Goal: Task Accomplishment & Management: Complete application form

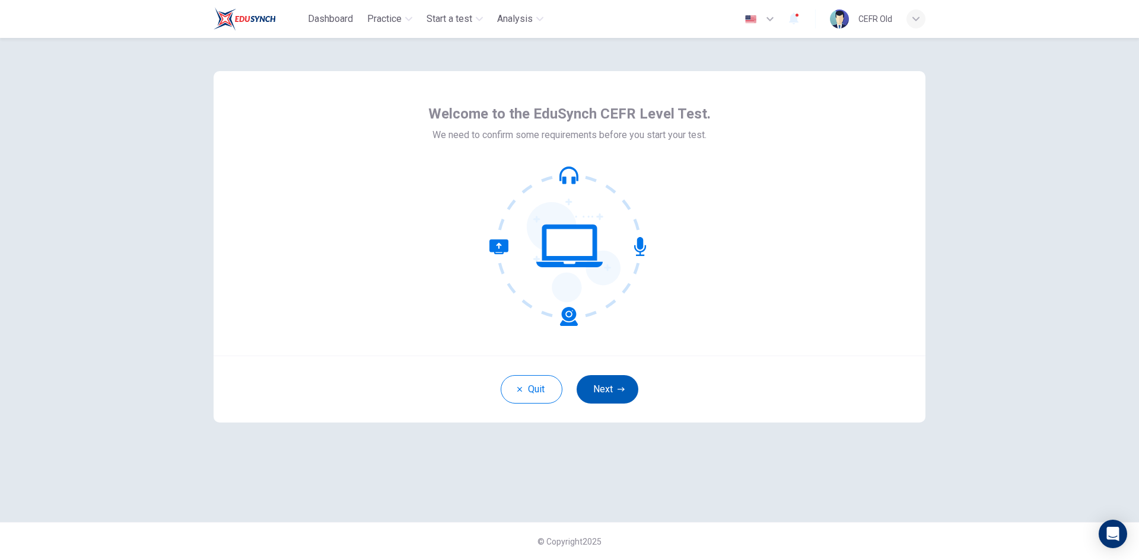
click at [607, 391] on button "Next" at bounding box center [607, 389] width 62 height 28
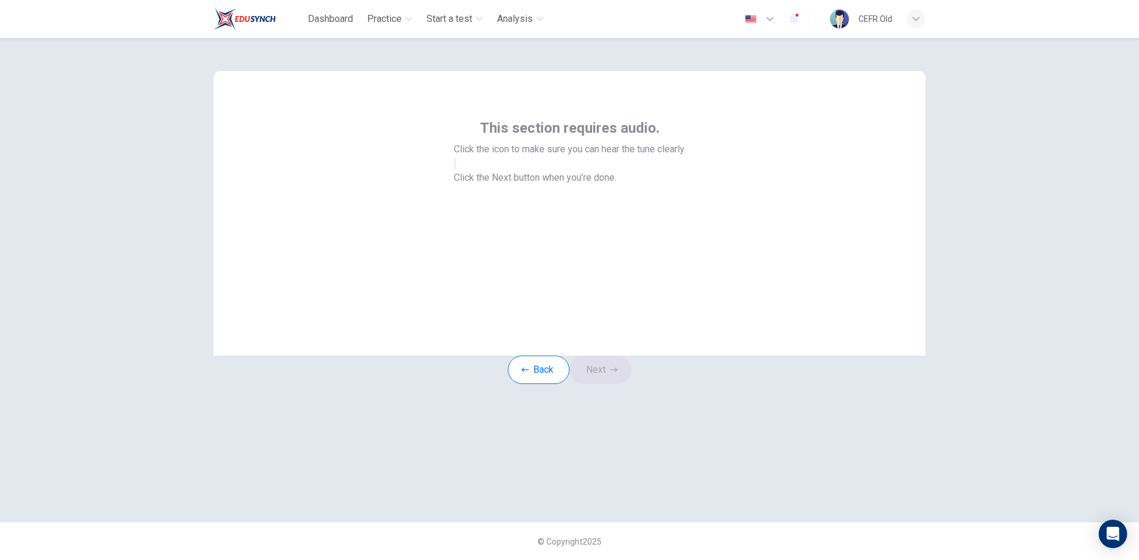
click at [456, 170] on button "button" at bounding box center [455, 163] width 2 height 11
click at [597, 384] on button "Next" at bounding box center [600, 370] width 62 height 28
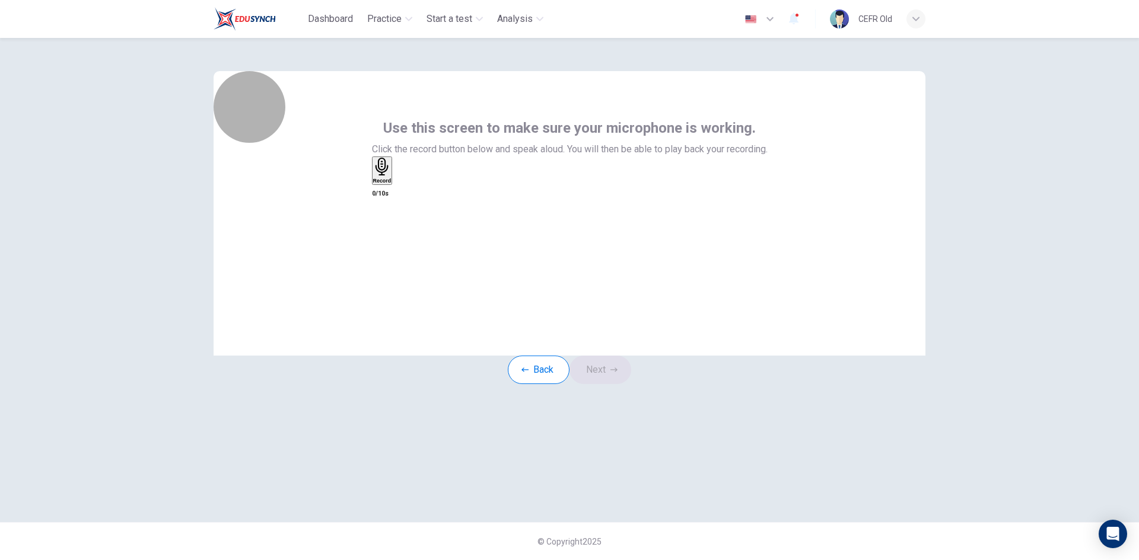
click at [391, 184] on h6 "Record" at bounding box center [382, 181] width 18 height 6
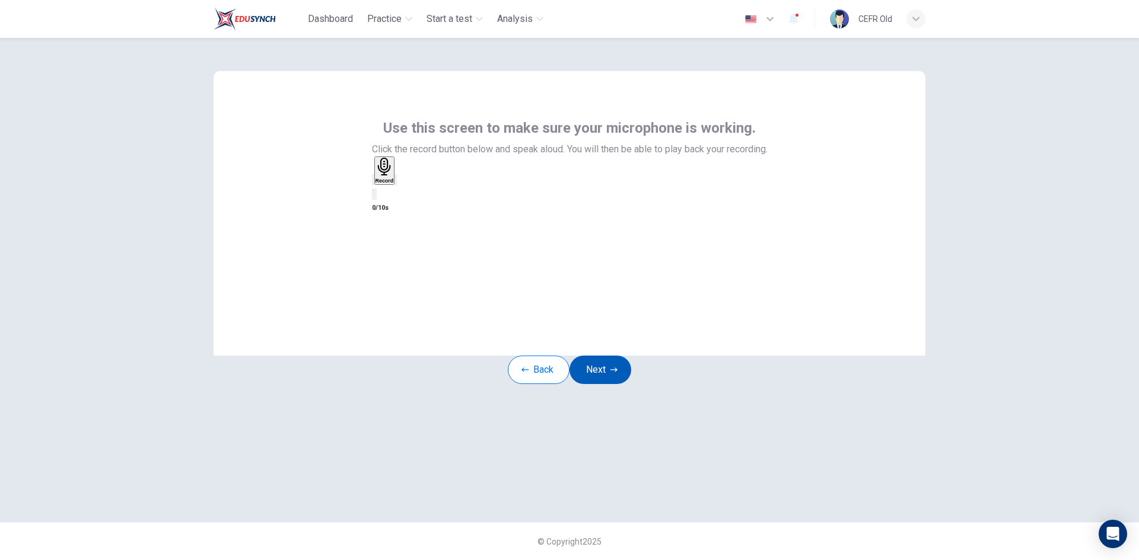
click at [597, 384] on button "Next" at bounding box center [600, 370] width 62 height 28
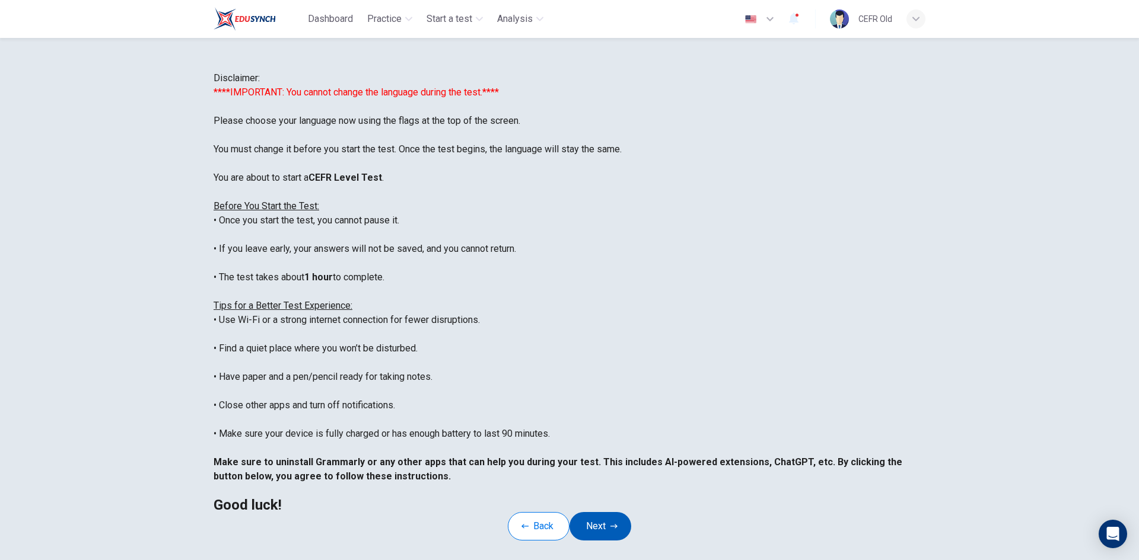
click at [614, 541] on button "Next" at bounding box center [600, 526] width 62 height 28
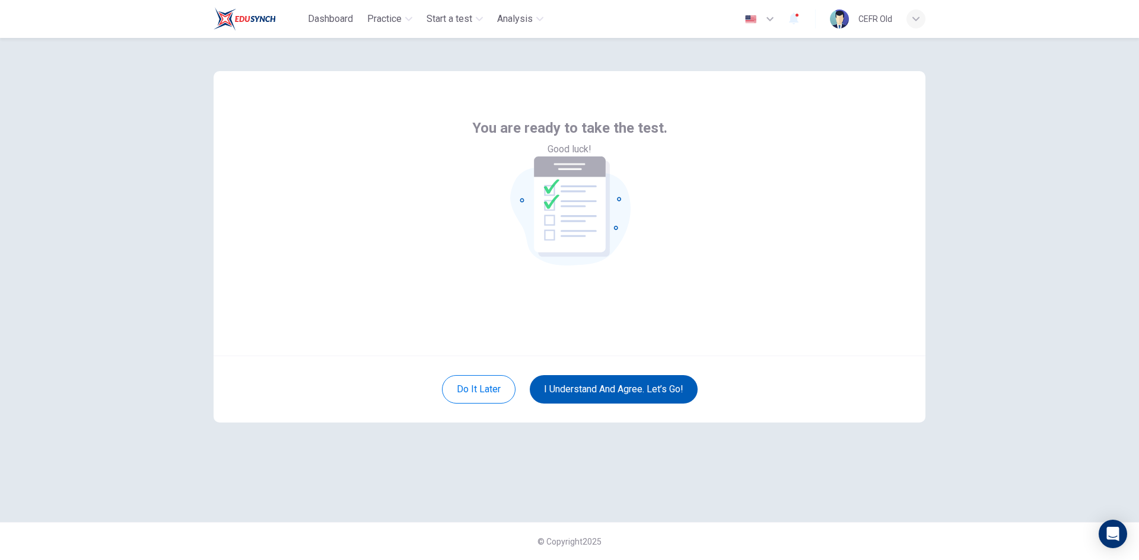
click at [617, 394] on button "I understand and agree. Let’s go!" at bounding box center [614, 389] width 168 height 28
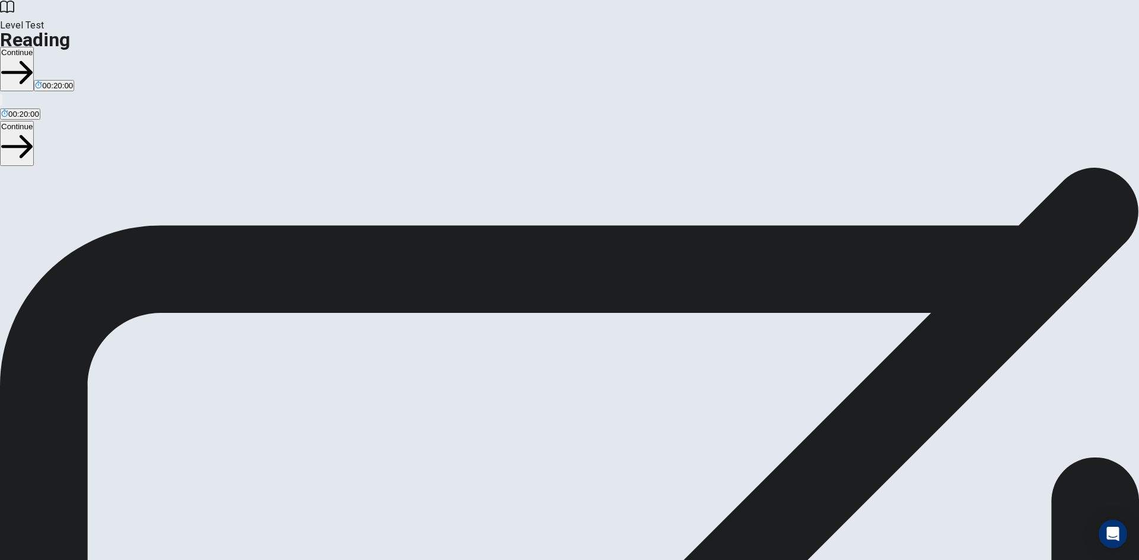
click at [34, 47] on button "Continue" at bounding box center [17, 69] width 34 height 44
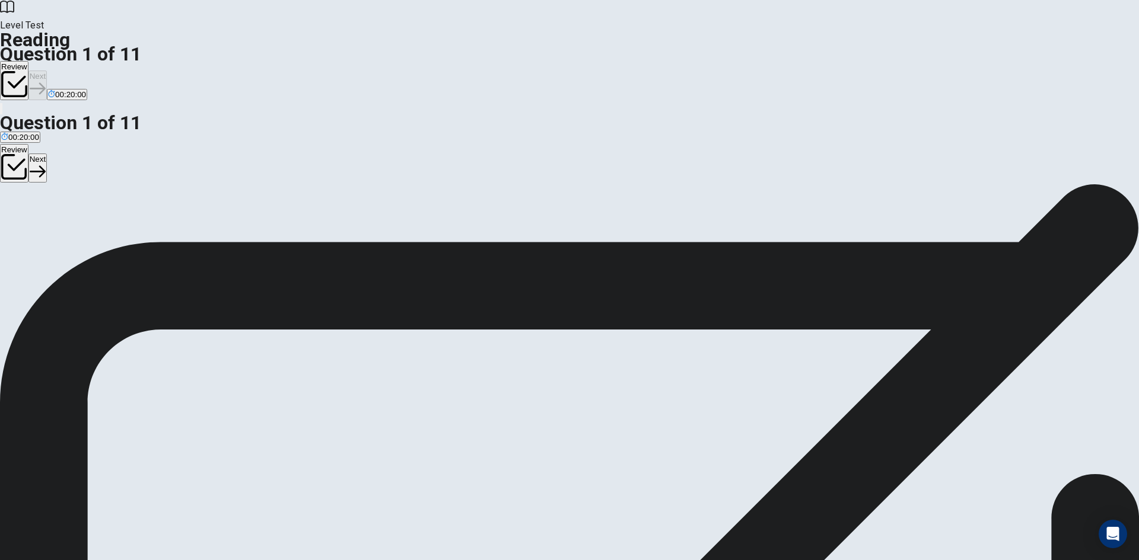
click at [197, 227] on button "B The Draisine had rubber tires." at bounding box center [143, 237] width 107 height 20
click at [47, 71] on button "Next" at bounding box center [37, 85] width 18 height 29
click at [10, 227] on button "A lift" at bounding box center [5, 237] width 10 height 20
click at [66, 71] on button "Next" at bounding box center [57, 85] width 18 height 29
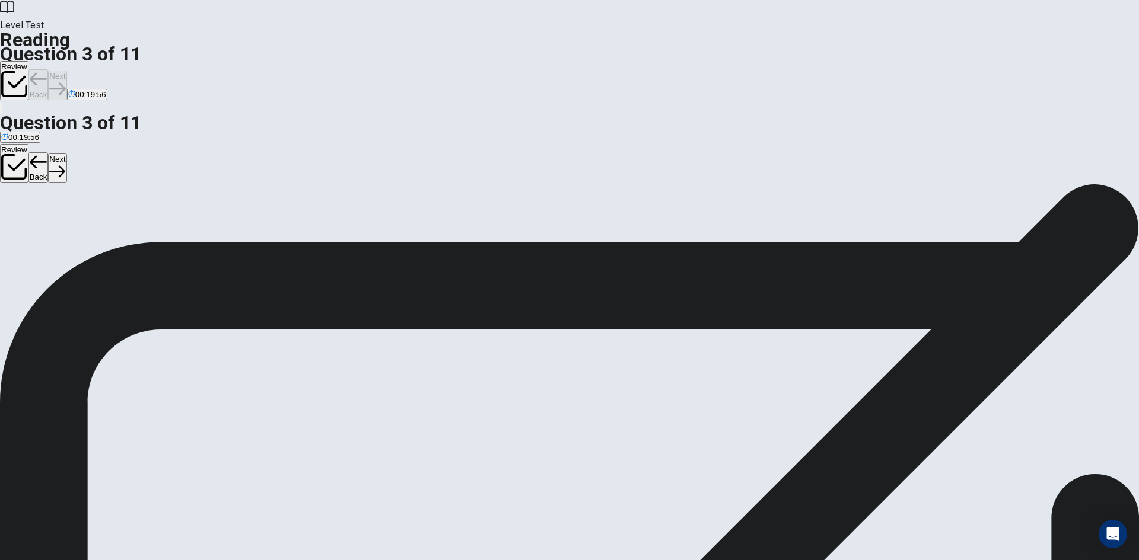
click at [330, 231] on button "C The use of pedals on the front wheel." at bounding box center [263, 237] width 132 height 20
click at [49, 69] on button "Back" at bounding box center [38, 84] width 20 height 31
click at [32, 227] on button "B move" at bounding box center [21, 237] width 22 height 20
click at [66, 71] on button "Next" at bounding box center [57, 85] width 18 height 29
click at [49, 69] on button "Back" at bounding box center [38, 84] width 20 height 31
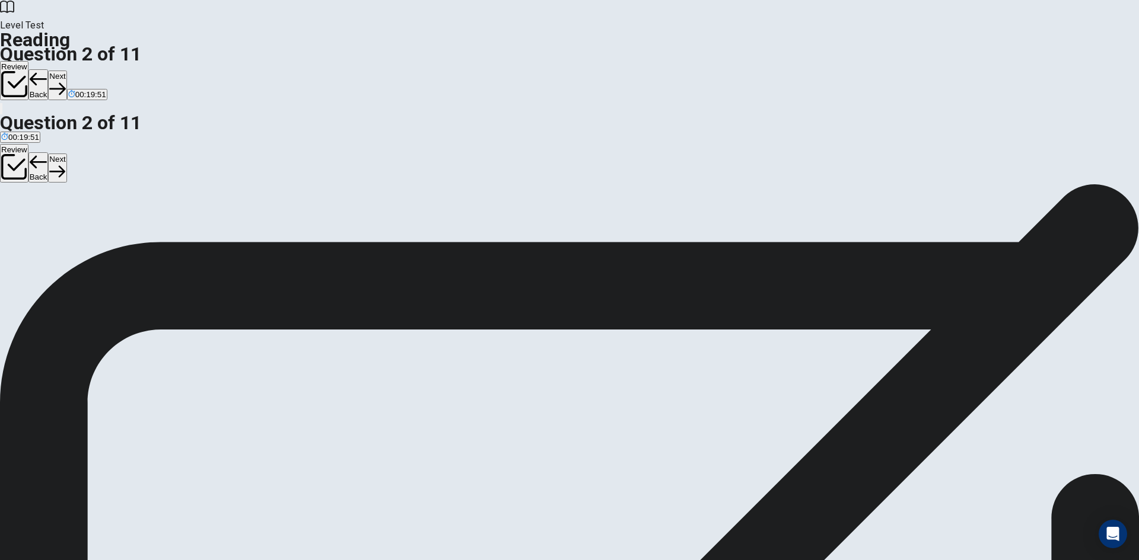
click at [66, 71] on button "Next" at bounding box center [57, 85] width 18 height 29
click at [99, 227] on button "A The addition of rubber tires." at bounding box center [49, 237] width 99 height 20
click at [66, 71] on button "Next" at bounding box center [57, 85] width 18 height 29
click at [208, 231] on button "C transportation, exercise, and sport" at bounding box center [146, 237] width 122 height 20
click at [66, 71] on button "Next" at bounding box center [57, 85] width 18 height 29
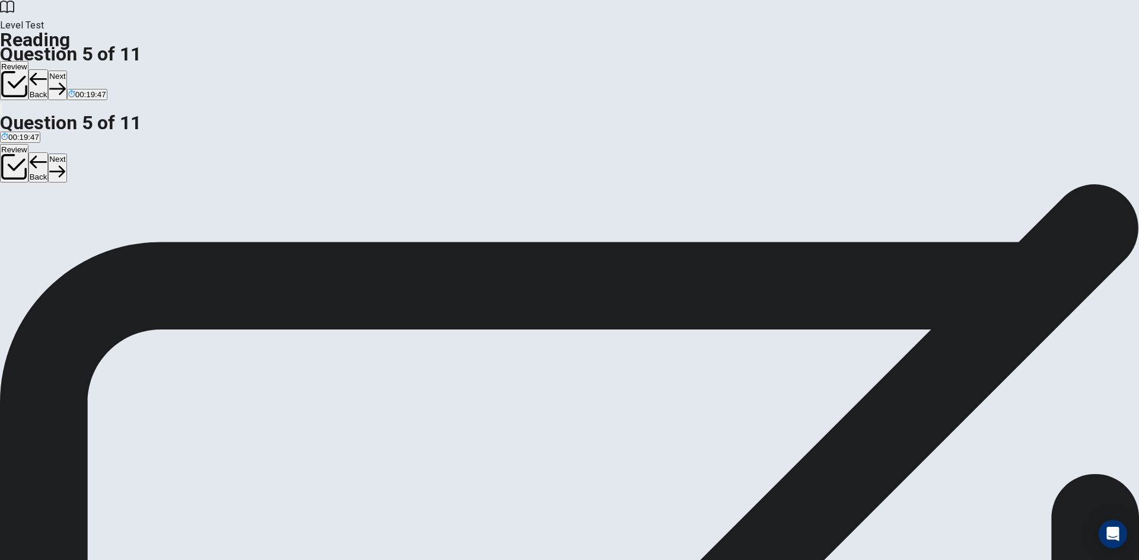
click at [843, 314] on input at bounding box center [894, 319] width 103 height 11
click at [66, 71] on button "Next" at bounding box center [57, 85] width 18 height 29
click at [49, 227] on button "B quieter" at bounding box center [35, 237] width 27 height 20
click at [65, 81] on icon "button" at bounding box center [57, 89] width 16 height 16
click at [144, 227] on button "A It has not changed much over the years." at bounding box center [72, 237] width 144 height 20
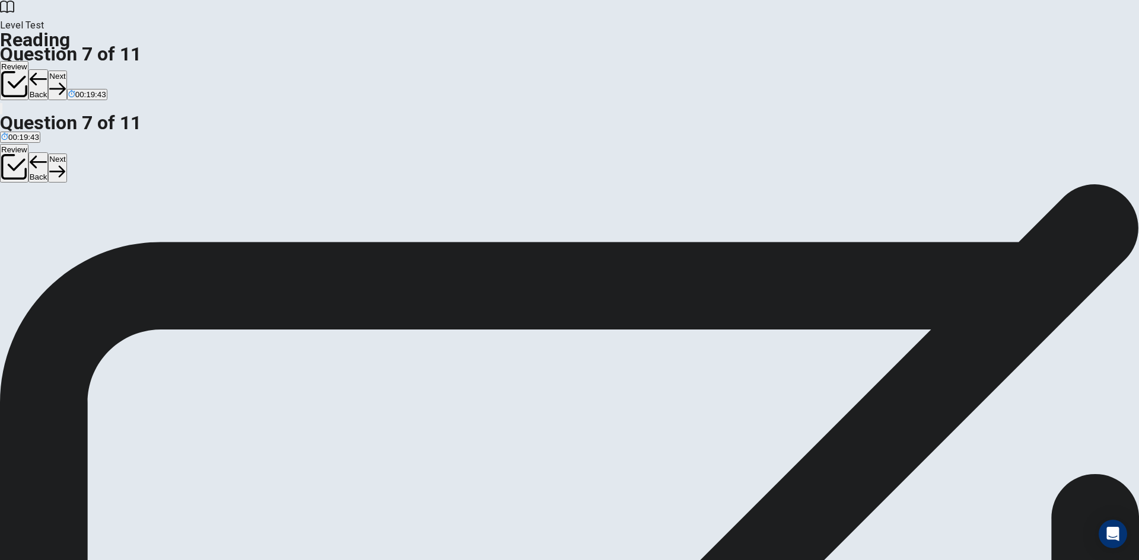
click at [66, 71] on button "Next" at bounding box center [57, 85] width 18 height 29
click at [187, 237] on span "Bicycles will become more popular for transportation." at bounding box center [94, 241] width 186 height 9
drag, startPoint x: 766, startPoint y: 18, endPoint x: 753, endPoint y: 33, distance: 19.4
click at [66, 71] on button "Next" at bounding box center [57, 85] width 18 height 29
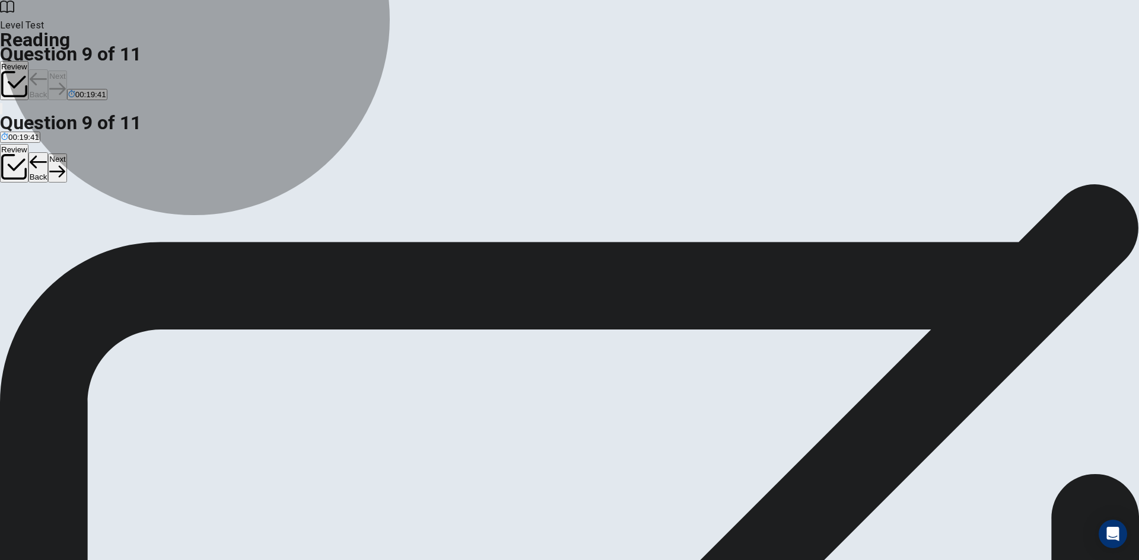
click at [168, 227] on button "B The electric bicycle (e-bike)." at bounding box center [118, 237] width 101 height 20
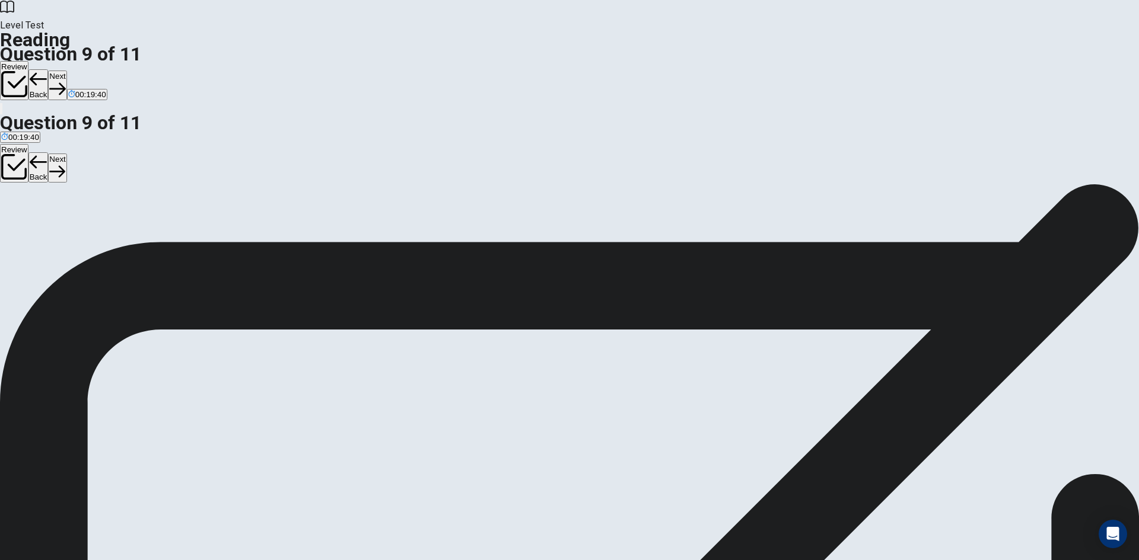
click at [66, 71] on button "Next" at bounding box center [57, 85] width 18 height 29
drag, startPoint x: 346, startPoint y: 293, endPoint x: 509, endPoint y: 317, distance: 165.4
drag, startPoint x: 381, startPoint y: 366, endPoint x: 674, endPoint y: 381, distance: 292.7
drag, startPoint x: 369, startPoint y: 428, endPoint x: 577, endPoint y: 412, distance: 208.2
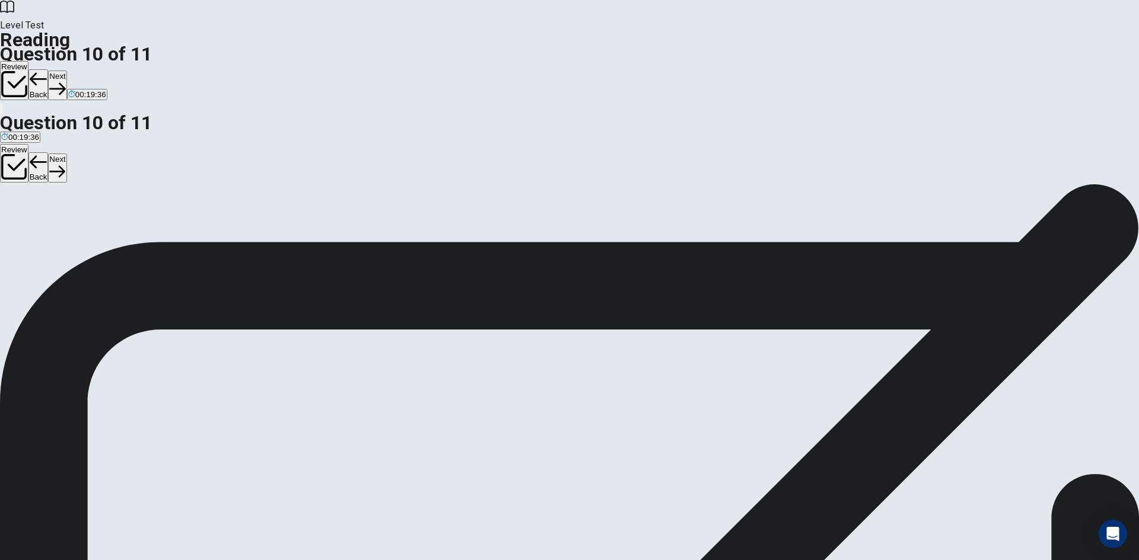
click at [66, 71] on button "Next" at bounding box center [57, 85] width 18 height 29
drag, startPoint x: 339, startPoint y: 272, endPoint x: 397, endPoint y: 301, distance: 64.4
drag, startPoint x: 325, startPoint y: 302, endPoint x: 558, endPoint y: 331, distance: 234.9
drag, startPoint x: 327, startPoint y: 371, endPoint x: 559, endPoint y: 358, distance: 232.2
drag, startPoint x: 357, startPoint y: 317, endPoint x: 873, endPoint y: 301, distance: 516.7
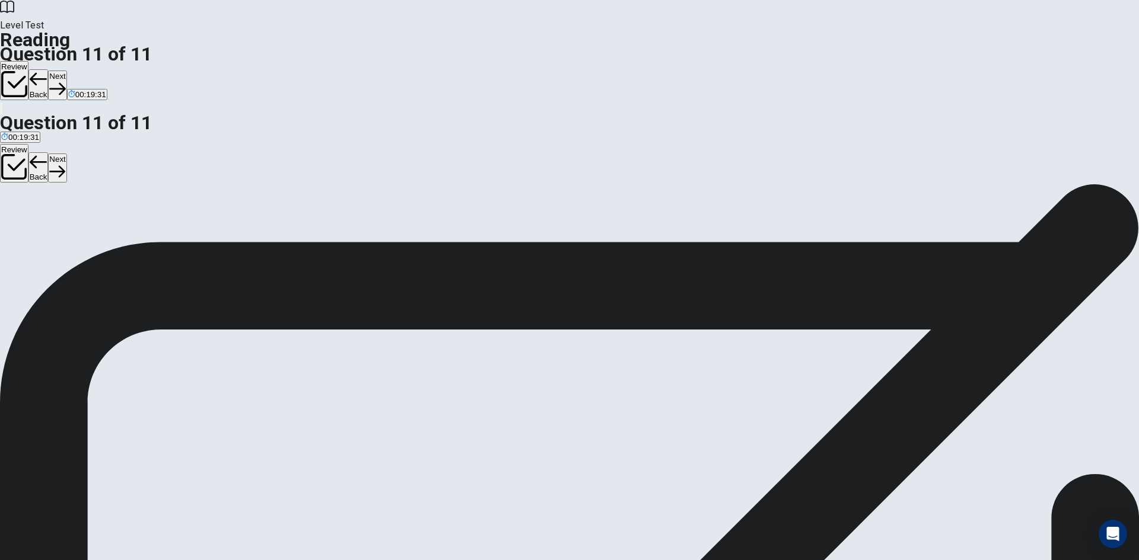
drag, startPoint x: 360, startPoint y: 371, endPoint x: 827, endPoint y: 337, distance: 468.5
drag, startPoint x: 356, startPoint y: 281, endPoint x: 754, endPoint y: 387, distance: 411.8
click at [65, 81] on icon "button" at bounding box center [57, 89] width 16 height 16
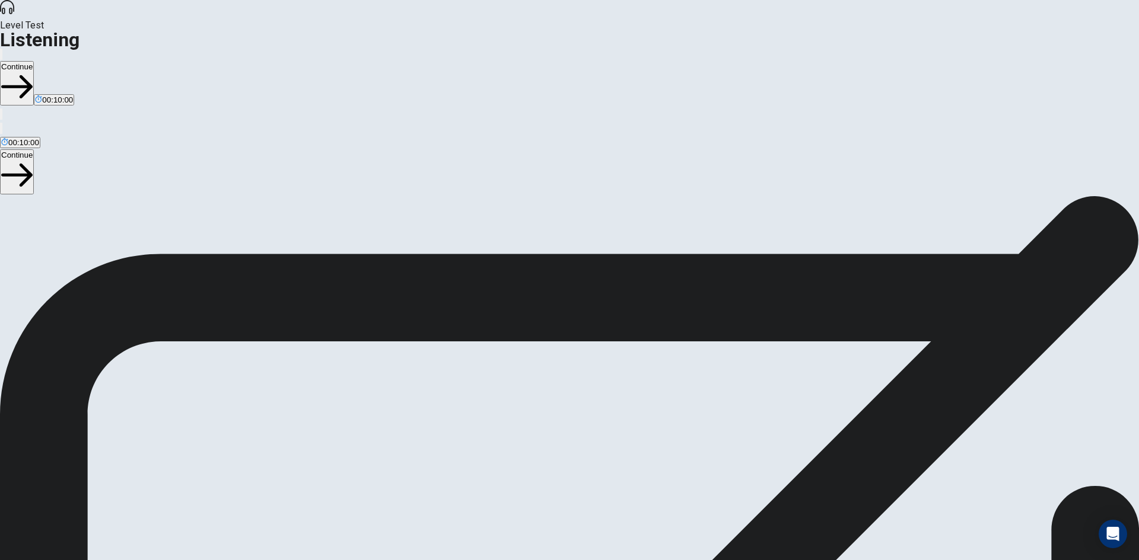
click at [34, 61] on button "Continue" at bounding box center [17, 83] width 34 height 44
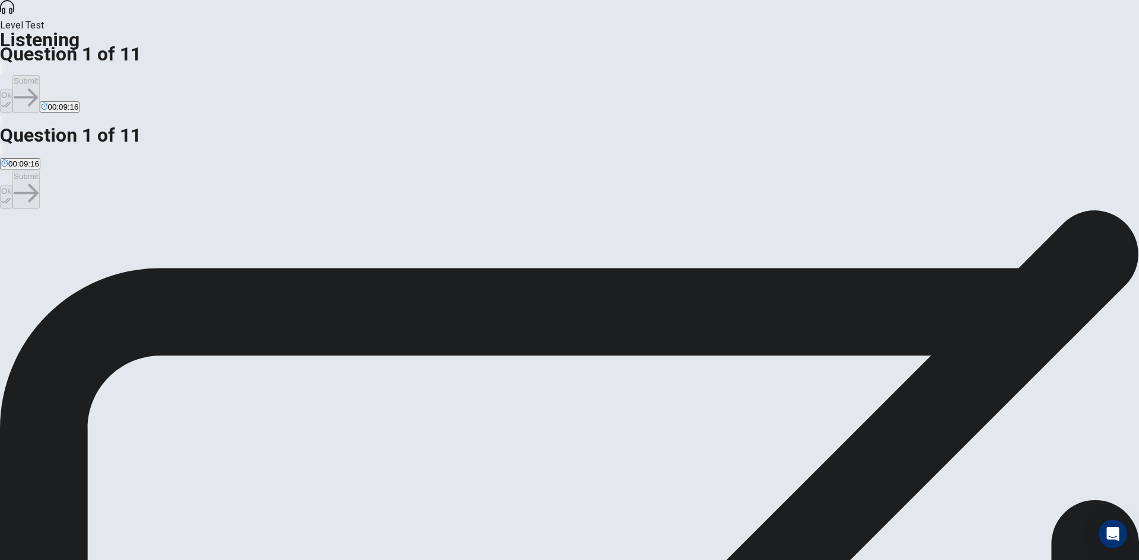
click at [142, 238] on button "A Because the professor recommended it." at bounding box center [71, 248] width 142 height 20
drag, startPoint x: 708, startPoint y: 20, endPoint x: 763, endPoint y: 18, distance: 54.6
click at [12, 90] on button "Ok" at bounding box center [6, 101] width 12 height 23
click at [39, 75] on button "Submit" at bounding box center [25, 93] width 27 height 37
click at [419, 256] on span "They help develop critical thinking and research skills." at bounding box center [325, 252] width 189 height 9
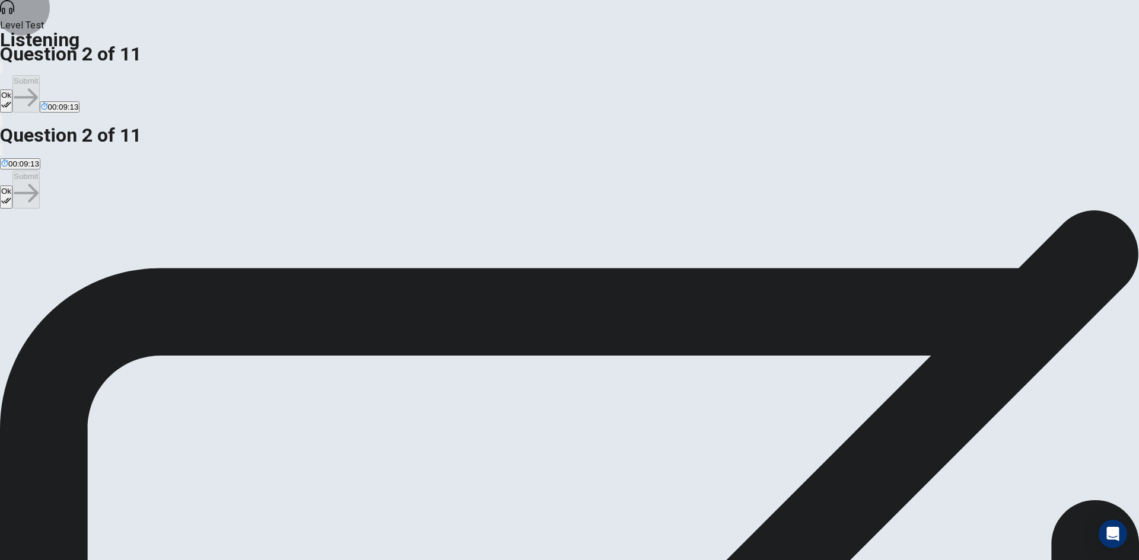
click at [12, 90] on button "Ok" at bounding box center [6, 101] width 12 height 23
click at [39, 75] on button "Submit" at bounding box center [25, 93] width 27 height 37
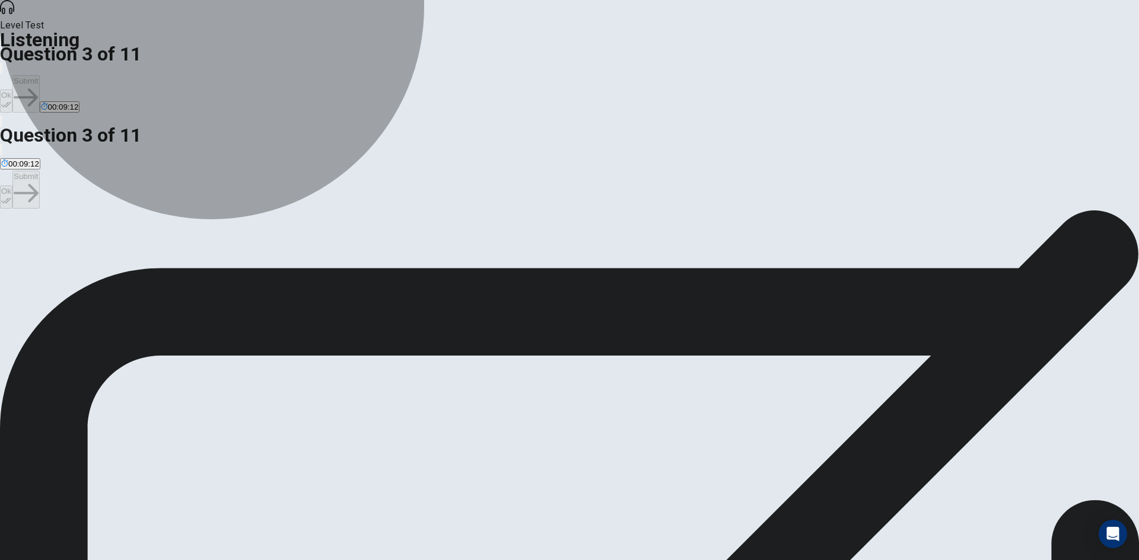
click at [174, 238] on button "A If the professor will approve the course selection." at bounding box center [87, 248] width 174 height 20
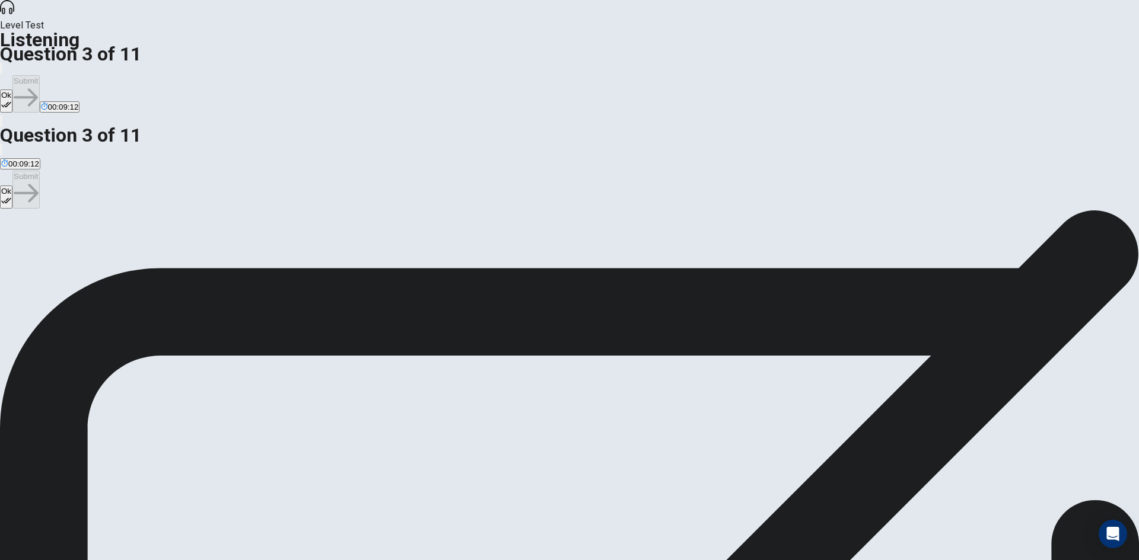
click at [11, 100] on icon "button" at bounding box center [6, 105] width 10 height 10
click at [39, 75] on button "Submit" at bounding box center [25, 93] width 27 height 37
click at [123, 238] on button "A Take an additional science course." at bounding box center [61, 248] width 123 height 20
drag, startPoint x: 702, startPoint y: 24, endPoint x: 717, endPoint y: 24, distance: 14.8
click at [12, 90] on button "Ok" at bounding box center [6, 101] width 12 height 23
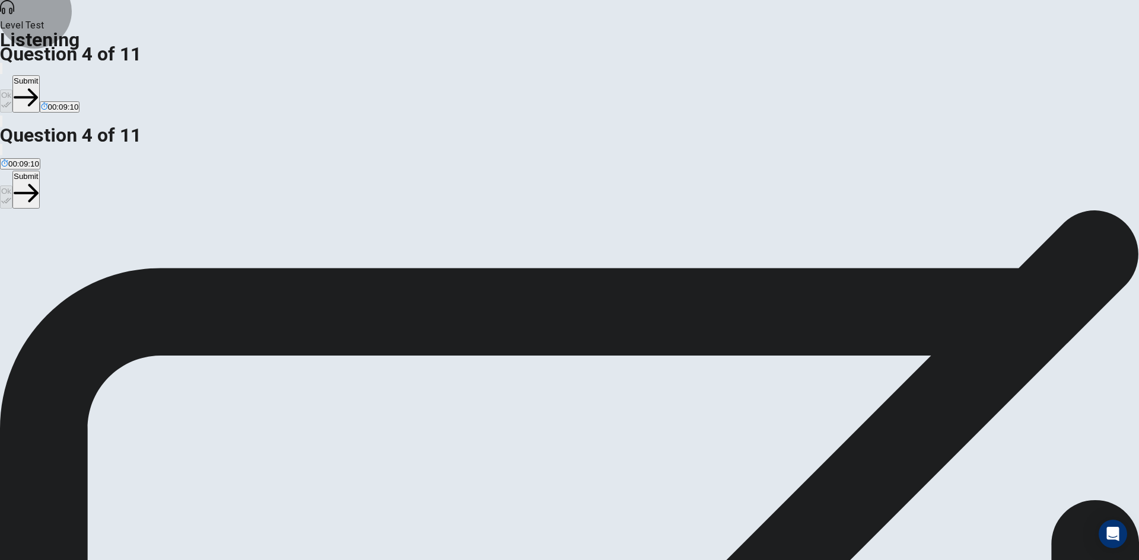
click at [39, 75] on button "Submit" at bounding box center [25, 93] width 27 height 37
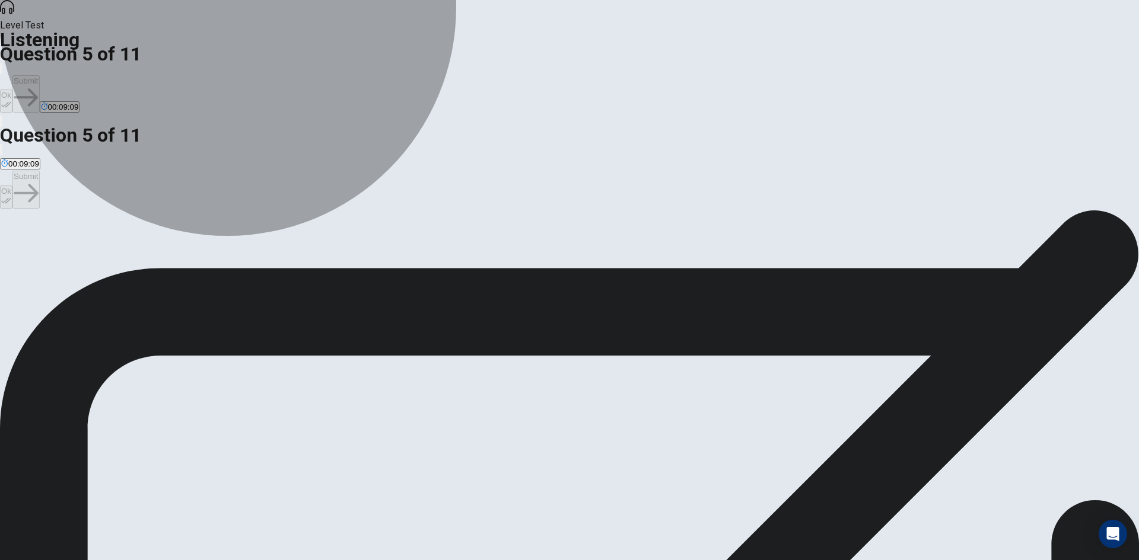
click at [241, 238] on button "C Introduction to Astronomy" at bounding box center [195, 248] width 92 height 20
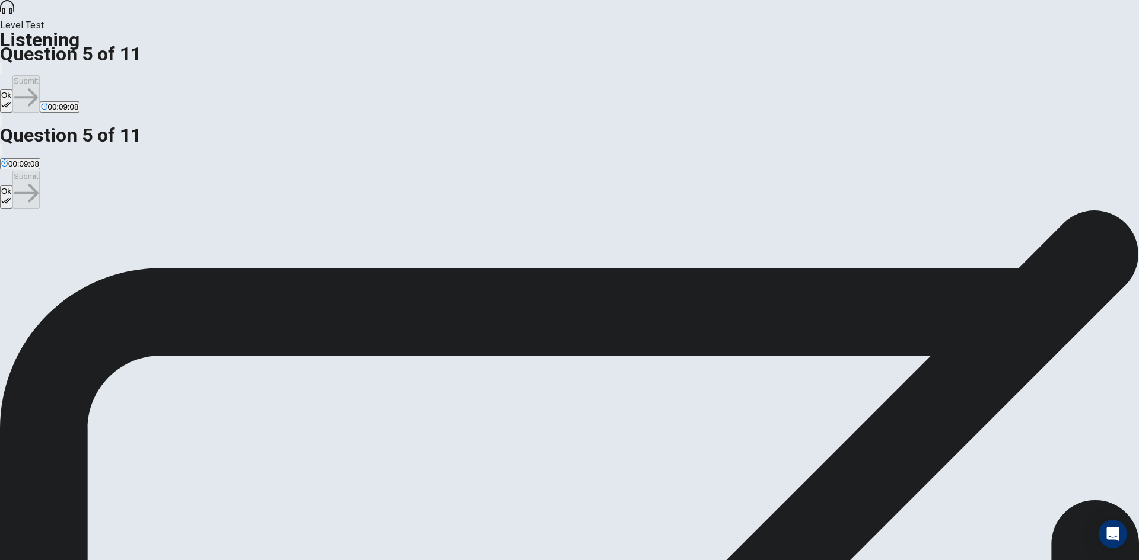
click at [12, 90] on button "Ok" at bounding box center [6, 101] width 12 height 23
click at [39, 75] on button "Submit" at bounding box center [25, 93] width 27 height 37
drag, startPoint x: 573, startPoint y: 221, endPoint x: 584, endPoint y: 217, distance: 11.5
click at [353, 238] on button "B It is very difficult and demanding." at bounding box center [294, 248] width 117 height 20
click at [12, 90] on button "Ok" at bounding box center [6, 101] width 12 height 23
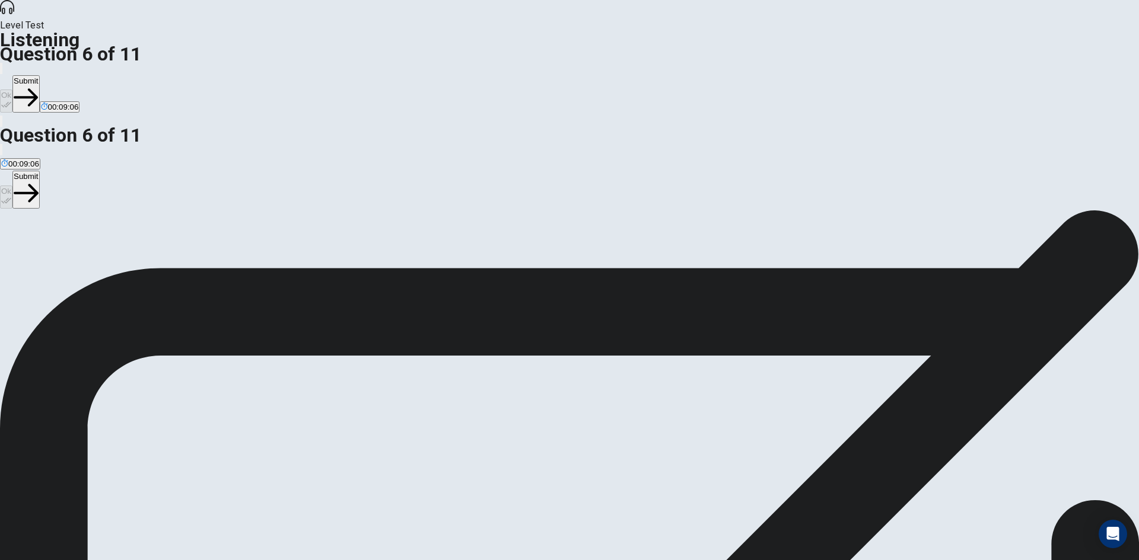
click at [39, 75] on button "Submit" at bounding box center [25, 93] width 27 height 37
click at [37, 238] on button "A Indifferent" at bounding box center [18, 248] width 37 height 20
click at [11, 100] on icon "button" at bounding box center [6, 105] width 10 height 10
drag, startPoint x: 773, startPoint y: 17, endPoint x: 751, endPoint y: 38, distance: 30.6
click at [39, 75] on button "Submit" at bounding box center [25, 93] width 27 height 37
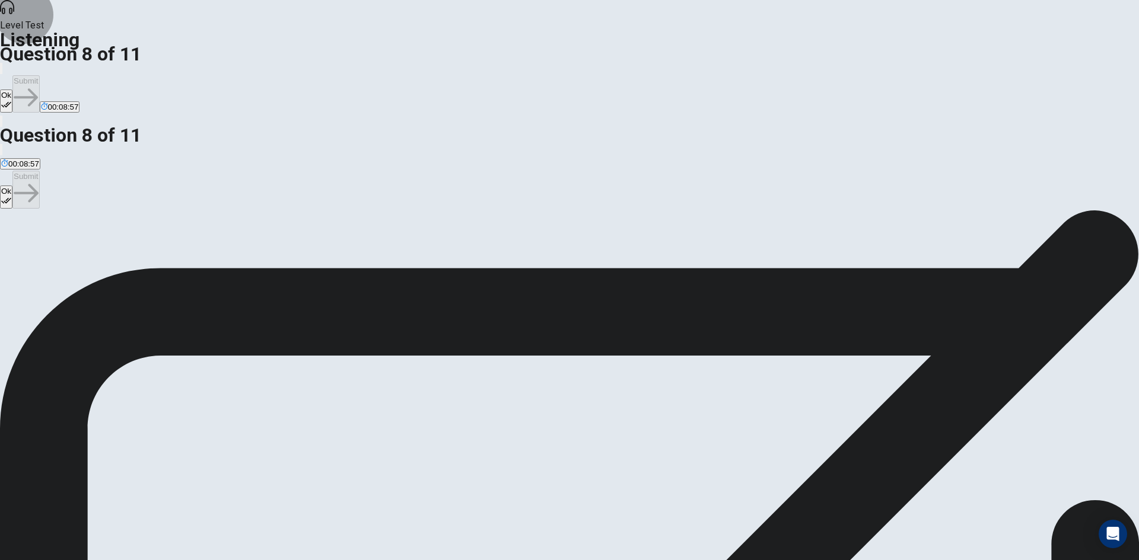
click at [12, 90] on button "Ok" at bounding box center [6, 101] width 12 height 23
click at [39, 75] on button "Submit" at bounding box center [25, 93] width 27 height 37
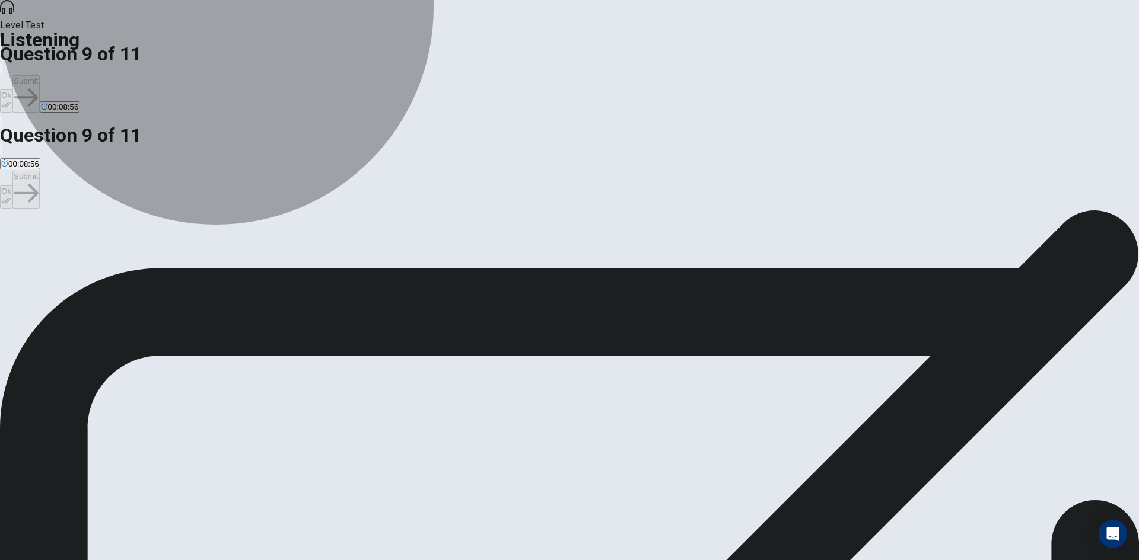
click at [400, 252] on span "It should be avoided to focus on core subjects." at bounding box center [318, 252] width 162 height 9
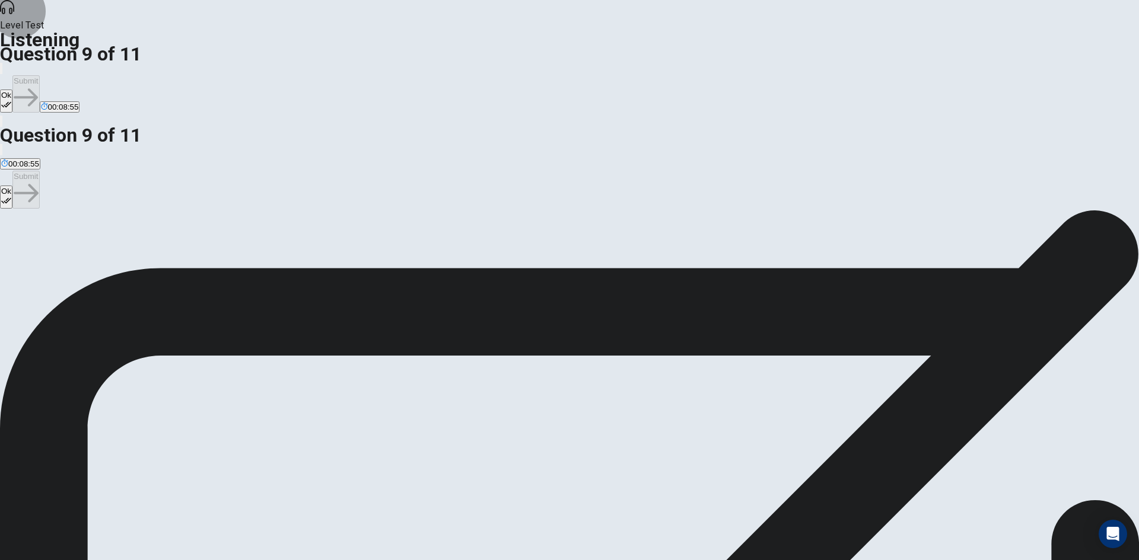
click at [12, 90] on button "Ok" at bounding box center [6, 101] width 12 height 23
click at [39, 75] on button "Submit" at bounding box center [25, 93] width 27 height 37
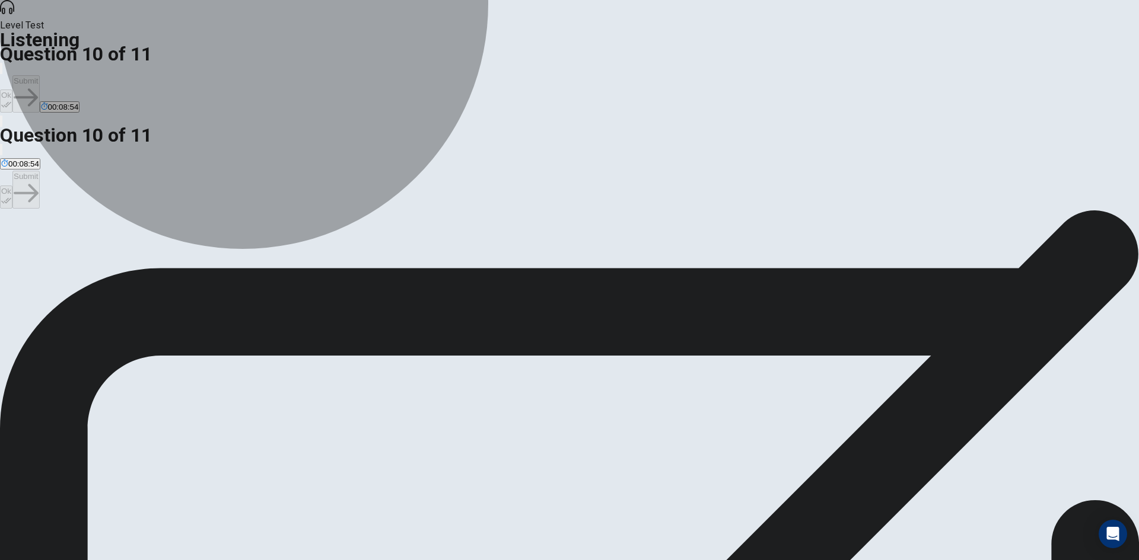
click at [307, 238] on button "A It’s an engaging introductory course that aligns with the student’s curiosity…" at bounding box center [153, 248] width 307 height 20
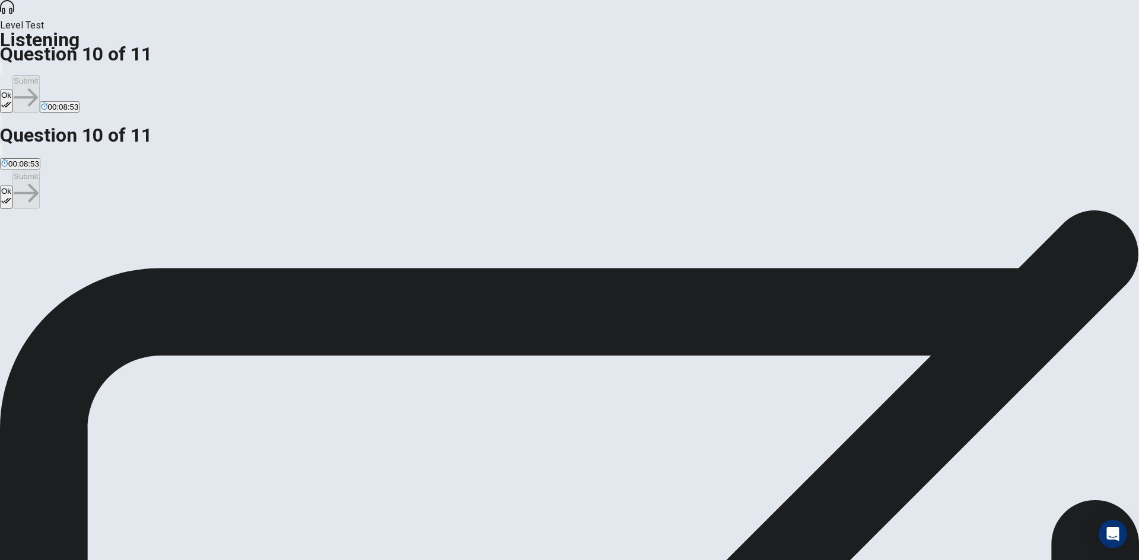
click at [12, 90] on button "Ok" at bounding box center [6, 101] width 12 height 23
click at [39, 75] on button "Submit" at bounding box center [25, 93] width 27 height 37
click at [280, 238] on button "B Confused about what to choose." at bounding box center [222, 248] width 116 height 20
click at [709, 61] on div "Ok Submit 00:08:52" at bounding box center [569, 94] width 1139 height 67
click at [12, 90] on button "Ok" at bounding box center [6, 101] width 12 height 23
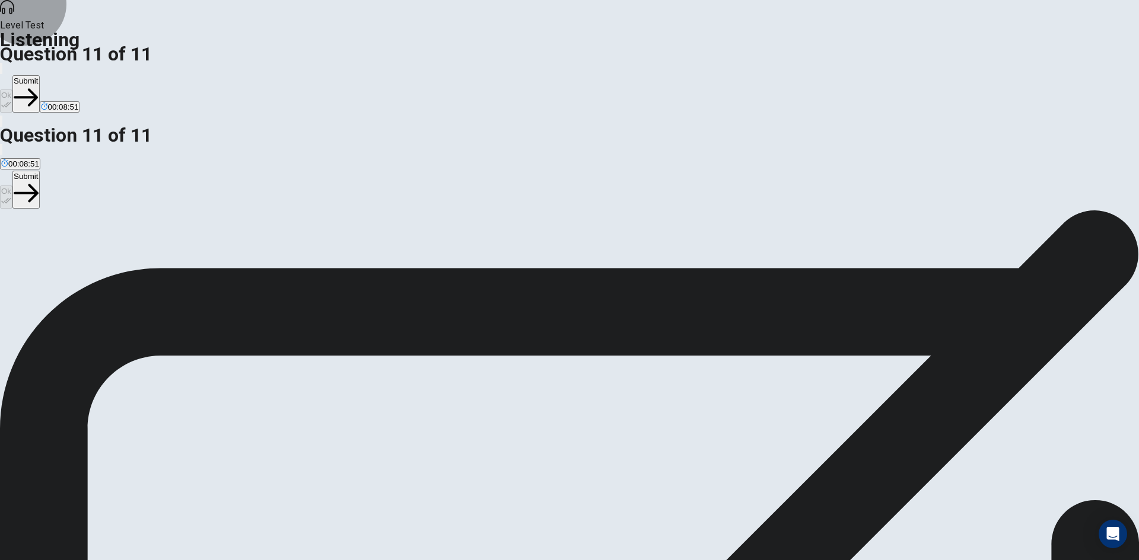
click at [39, 75] on button "Submit" at bounding box center [25, 93] width 27 height 37
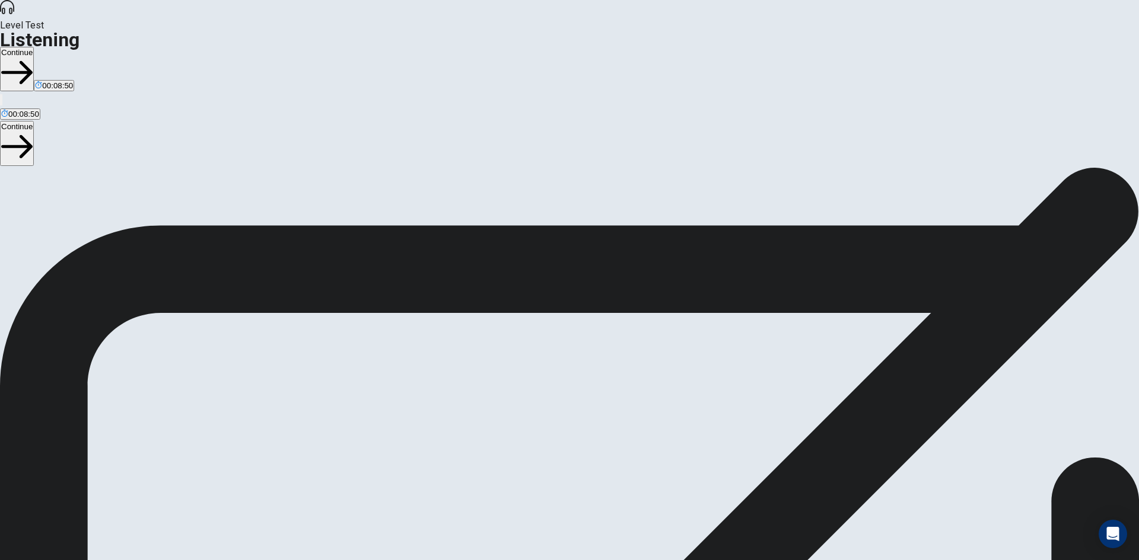
click at [34, 47] on button "Continue" at bounding box center [17, 69] width 34 height 44
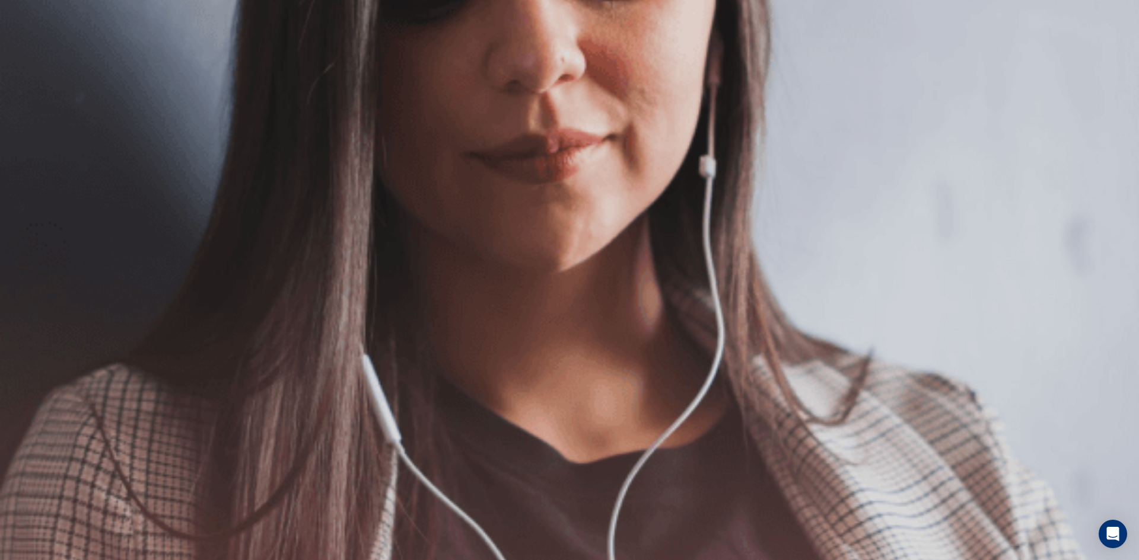
click at [34, 61] on button "Continue" at bounding box center [17, 83] width 34 height 44
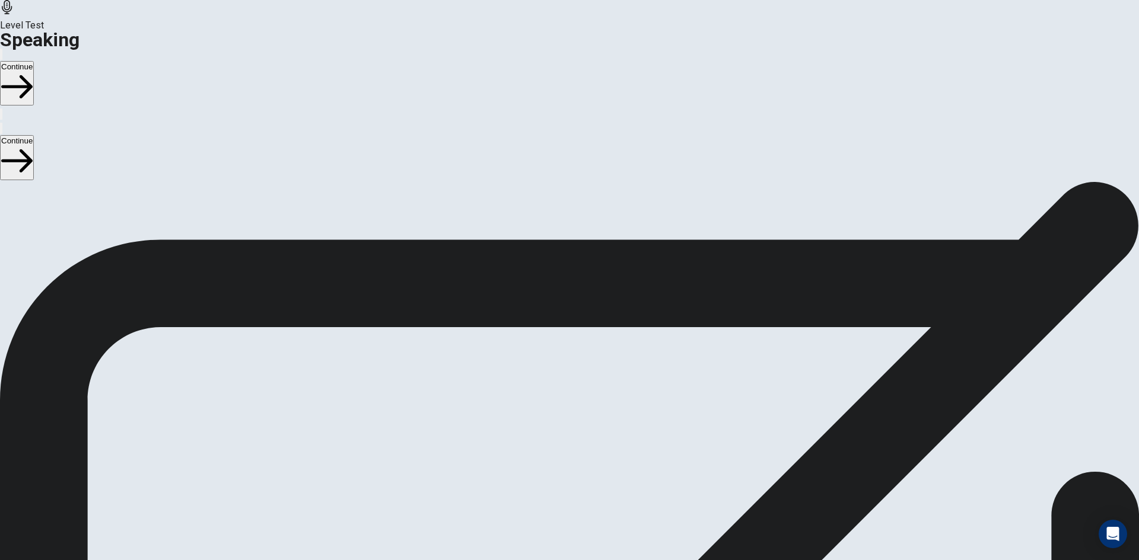
click at [34, 61] on button "Continue" at bounding box center [17, 83] width 34 height 44
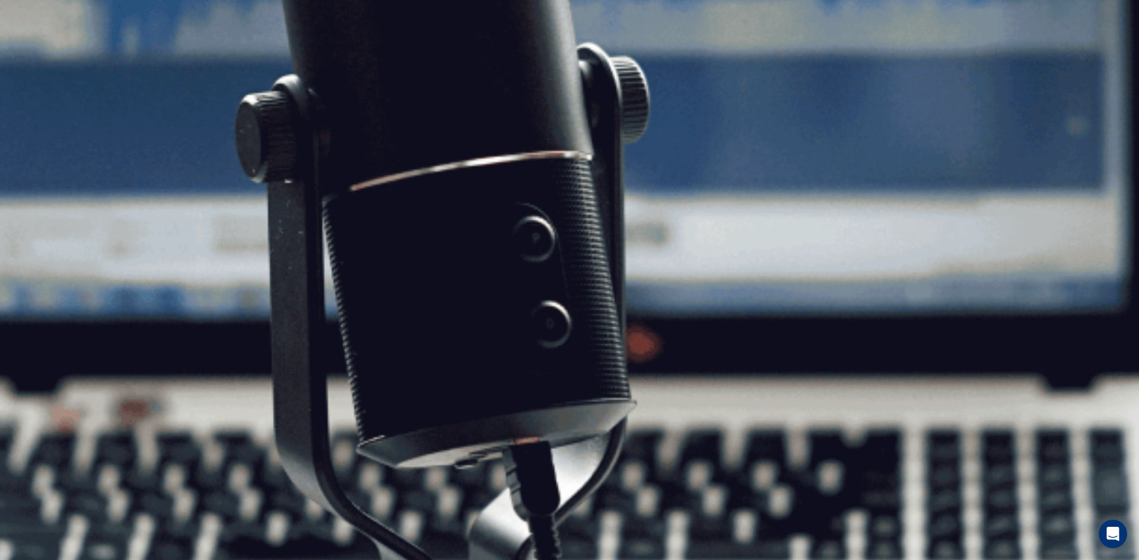
click at [34, 61] on button "Continue" at bounding box center [17, 83] width 34 height 44
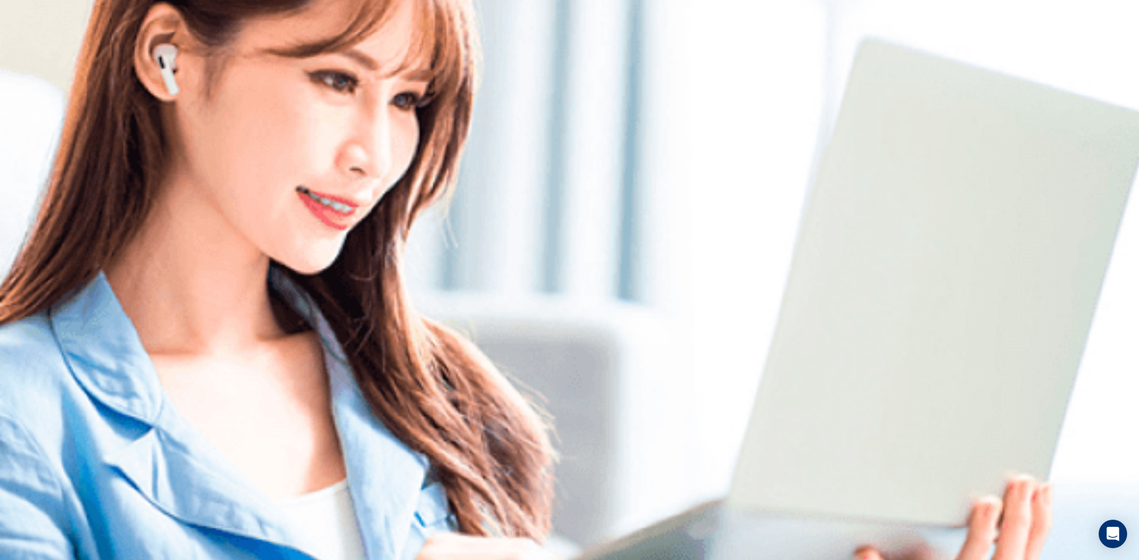
click at [1, 71] on icon "button" at bounding box center [1, 71] width 0 height 0
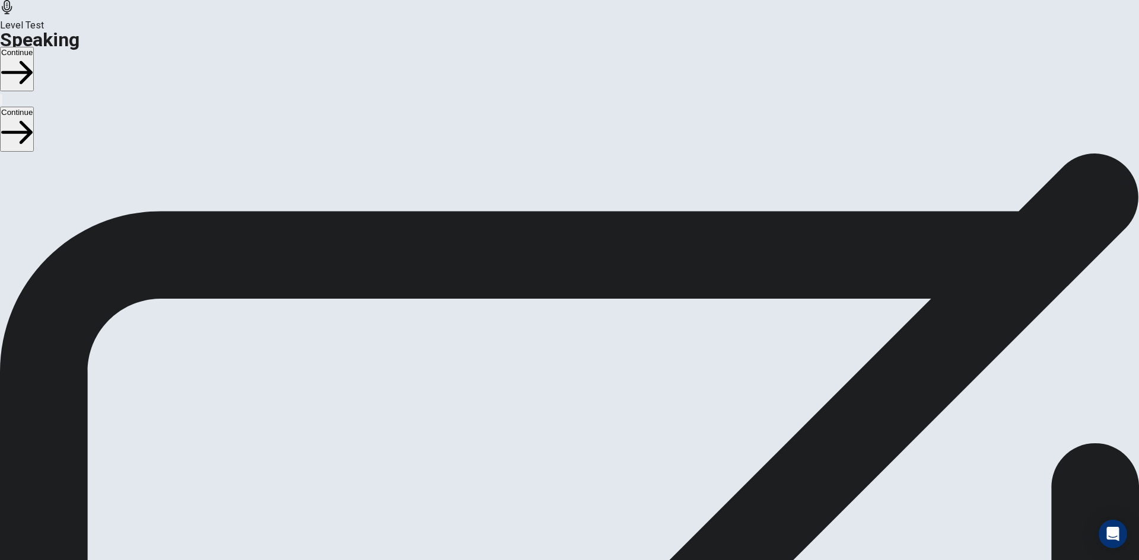
click at [34, 47] on button "Continue" at bounding box center [17, 69] width 34 height 44
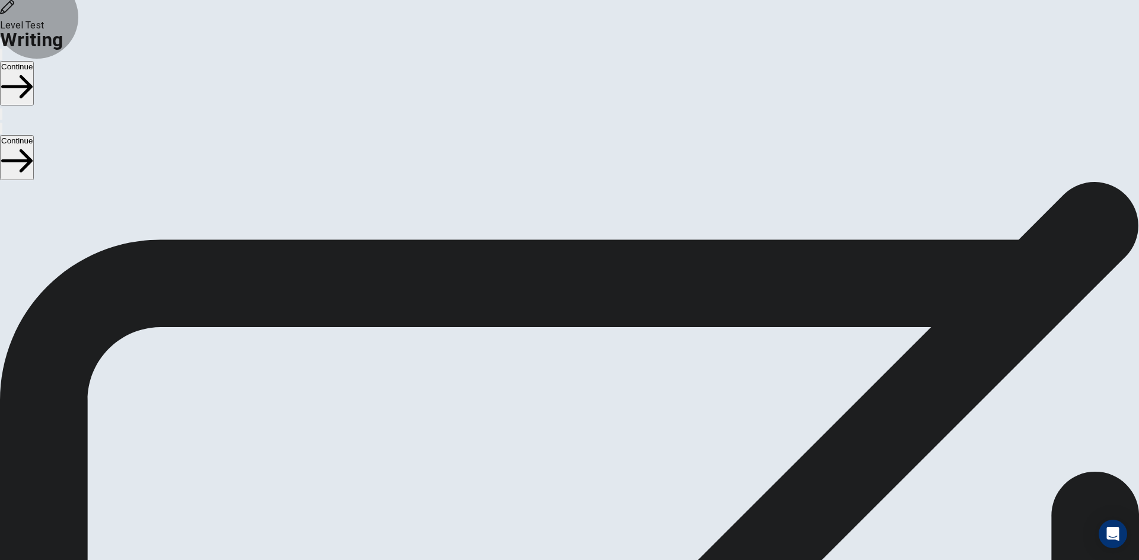
click at [34, 61] on button "Continue" at bounding box center [17, 83] width 34 height 44
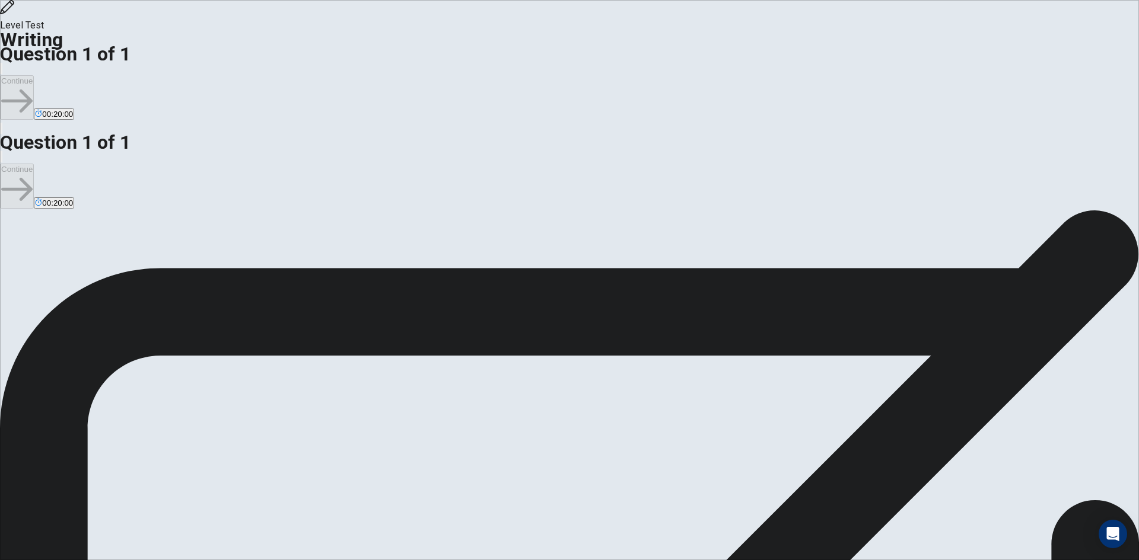
type textarea "qa qa qa"
click at [34, 75] on button "Continue" at bounding box center [17, 97] width 34 height 44
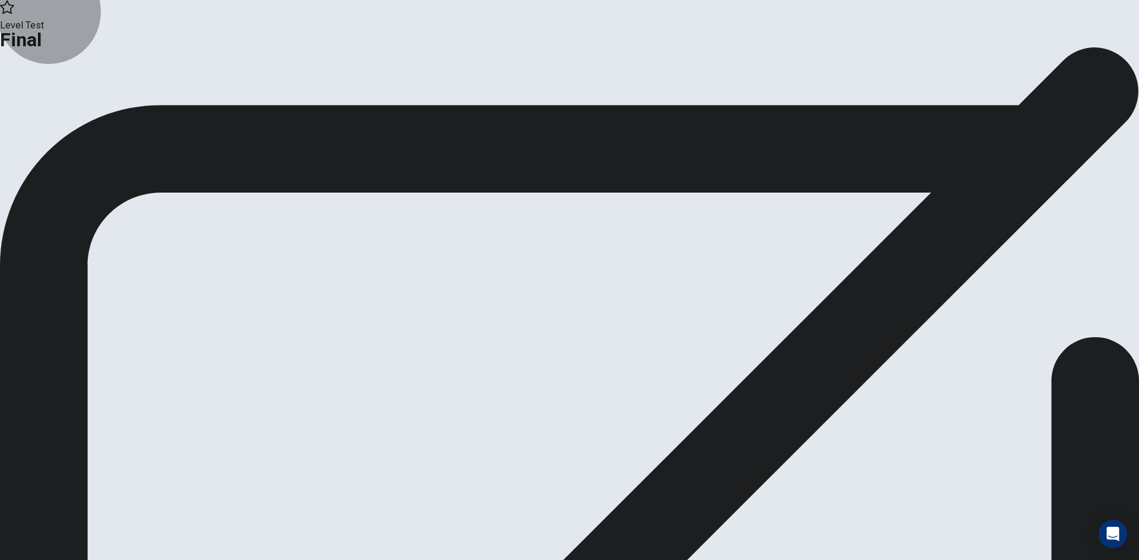
click at [94, 106] on button "Continue" at bounding box center [70, 98] width 48 height 16
